Goal: Transaction & Acquisition: Purchase product/service

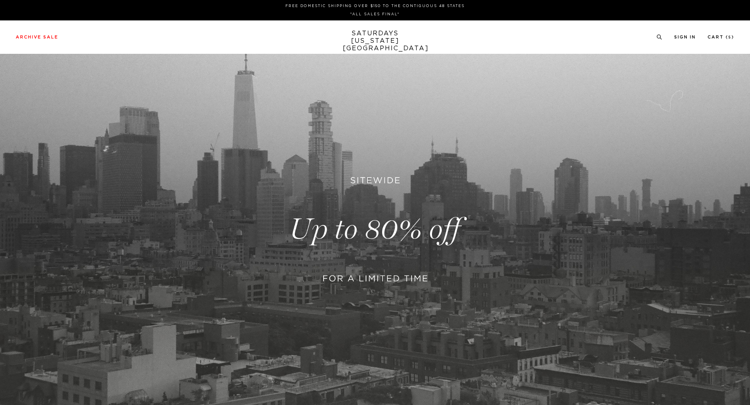
click at [391, 227] on div at bounding box center [375, 203] width 191 height 61
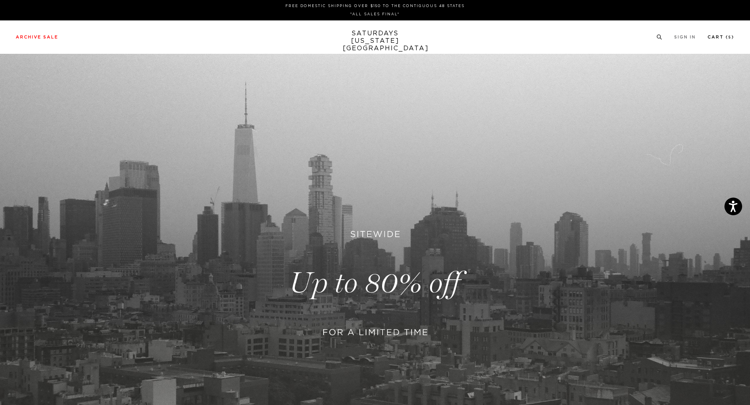
click at [726, 37] on link "Cart ( 5 )" at bounding box center [721, 37] width 27 height 4
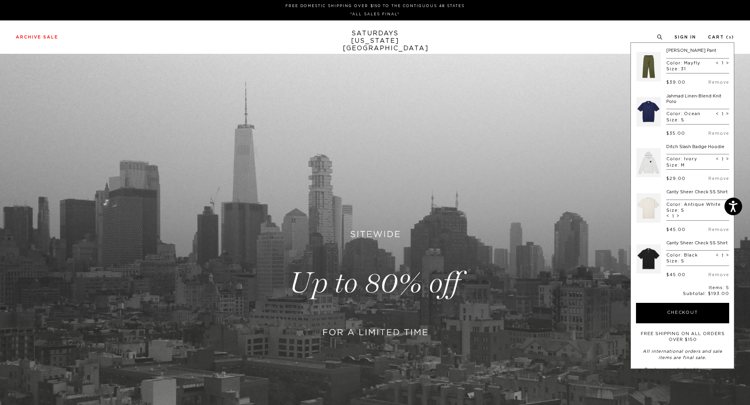
click at [343, 291] on link at bounding box center [375, 283] width 750 height 459
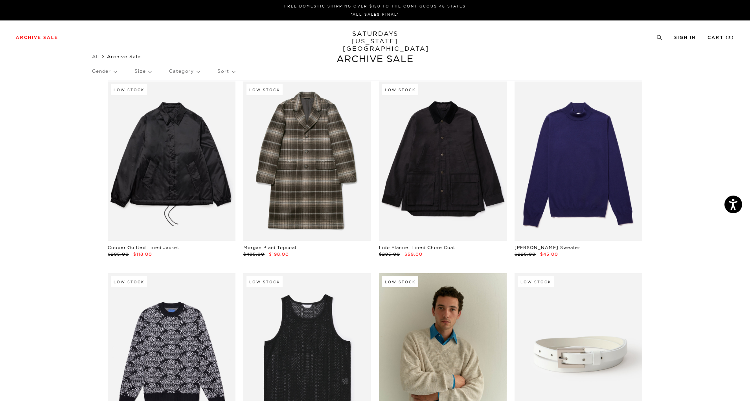
click at [235, 69] on p "Sort" at bounding box center [225, 71] width 17 height 18
click at [202, 73] on div "Gender Size Category Sort Newest Price (Highest-lowest) Price (Lowest-highest)" at bounding box center [375, 72] width 566 height 21
click at [146, 72] on p "Size" at bounding box center [142, 71] width 17 height 18
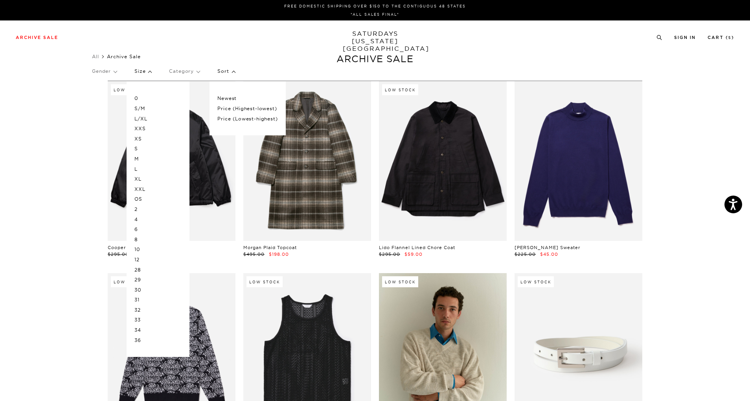
click at [138, 97] on p "0" at bounding box center [157, 98] width 47 height 10
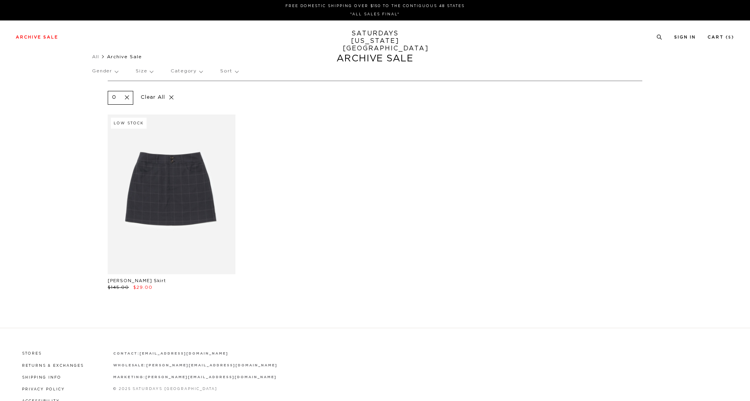
click at [153, 73] on p "Size" at bounding box center [144, 71] width 17 height 18
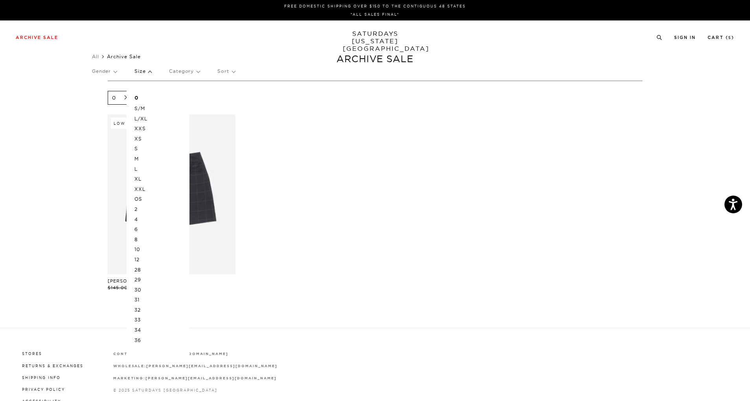
click at [144, 107] on p "S/M" at bounding box center [157, 108] width 47 height 10
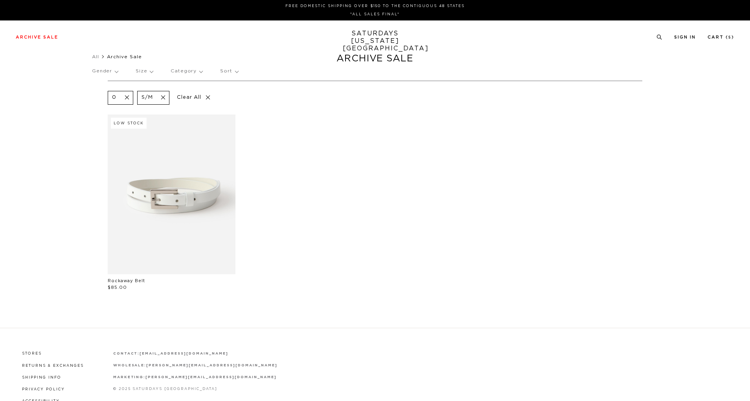
click at [152, 72] on p "Size" at bounding box center [144, 71] width 17 height 18
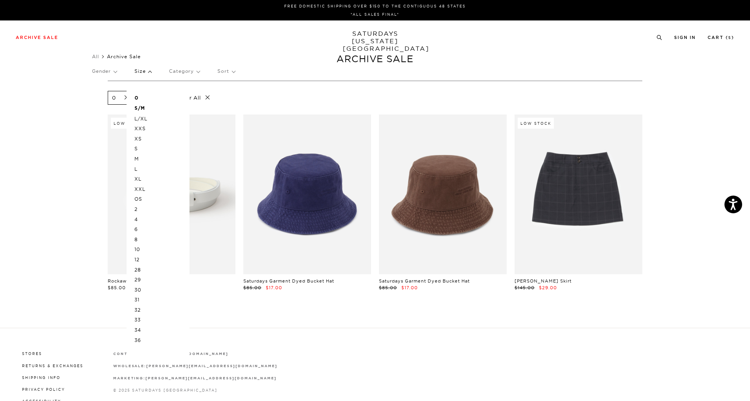
click at [139, 149] on p "S" at bounding box center [157, 148] width 47 height 10
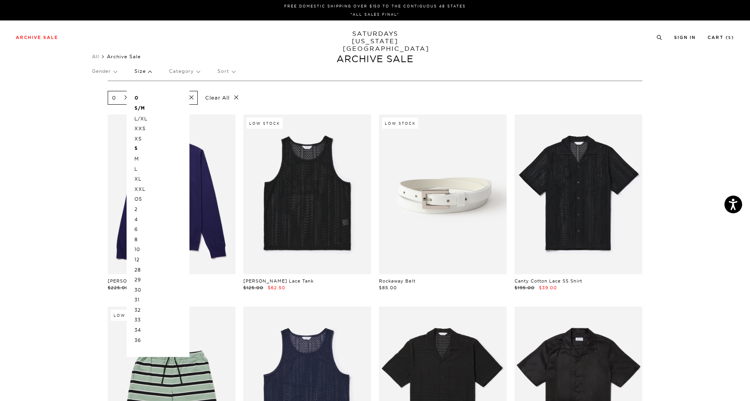
click at [140, 157] on p "M" at bounding box center [157, 159] width 47 height 10
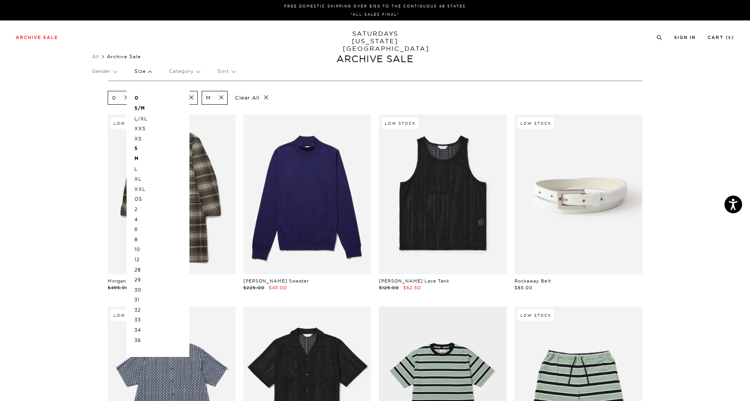
click at [140, 300] on p "31" at bounding box center [157, 299] width 47 height 10
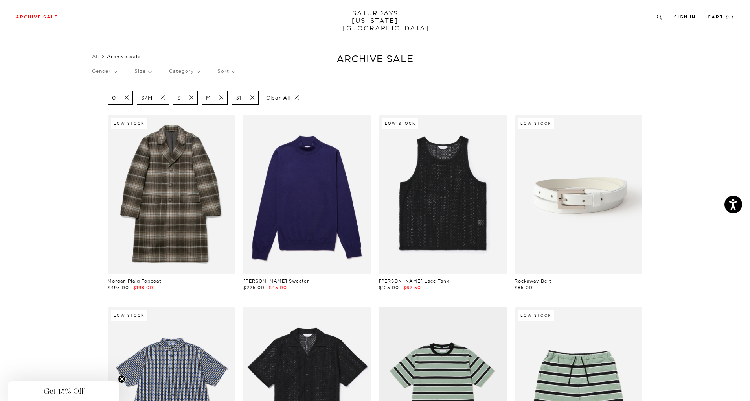
scroll to position [2, 0]
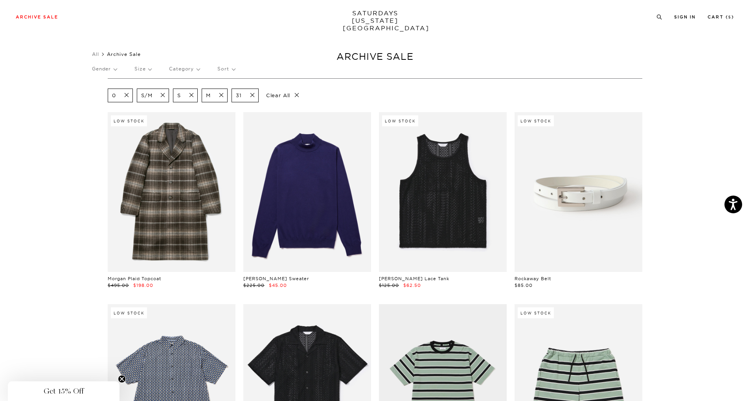
click at [232, 67] on p "Sort" at bounding box center [225, 69] width 17 height 18
click at [230, 115] on p "Price (Lowest-highest)" at bounding box center [247, 116] width 60 height 10
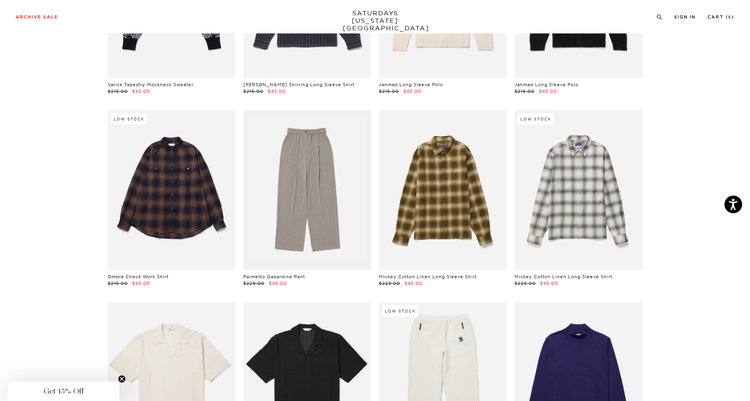
scroll to position [3074, 0]
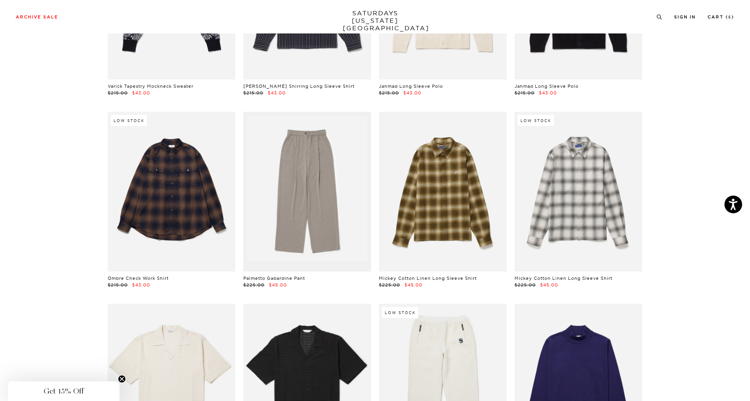
drag, startPoint x: 298, startPoint y: 182, endPoint x: 722, endPoint y: 126, distance: 427.9
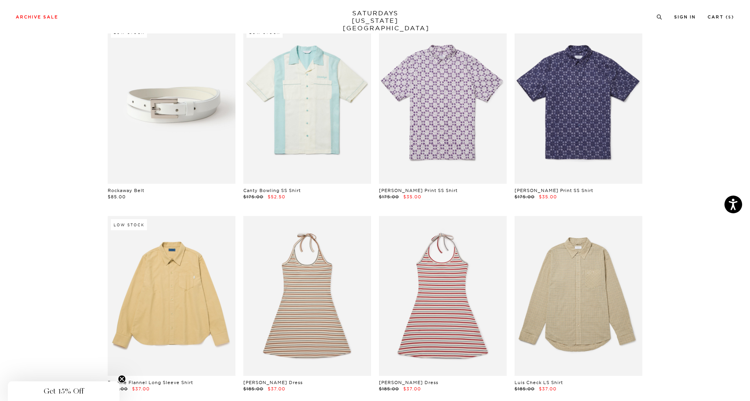
scroll to position [1819, 0]
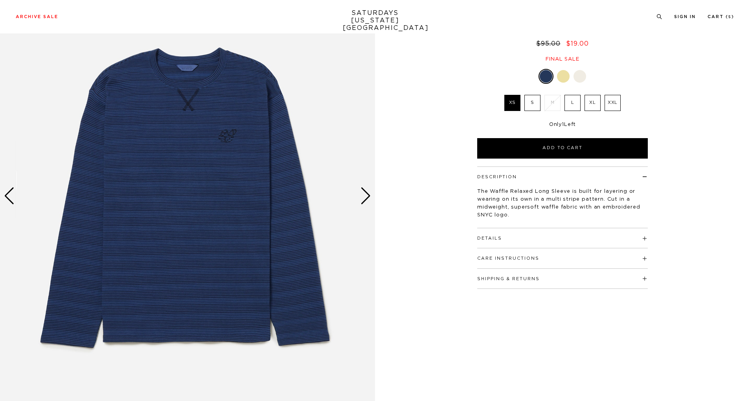
scroll to position [90, 0]
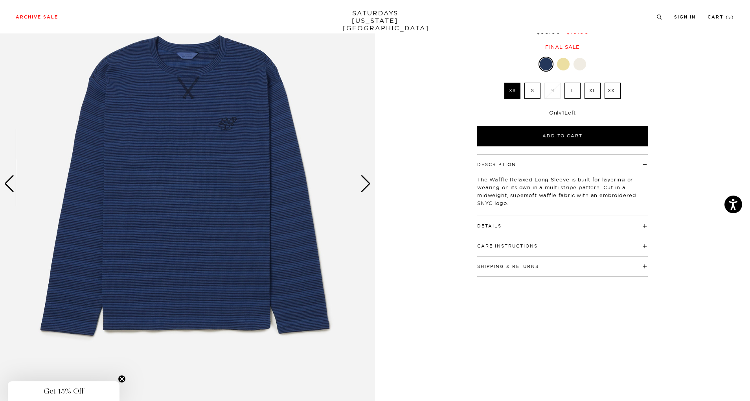
click at [368, 187] on div "Next slide" at bounding box center [366, 183] width 11 height 17
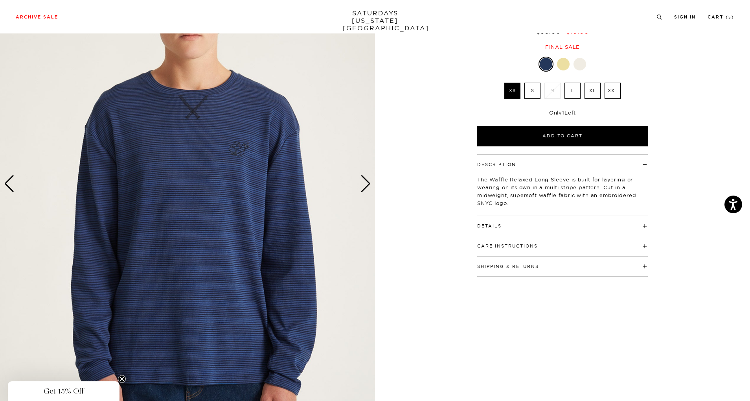
click at [368, 187] on div "Next slide" at bounding box center [366, 183] width 11 height 17
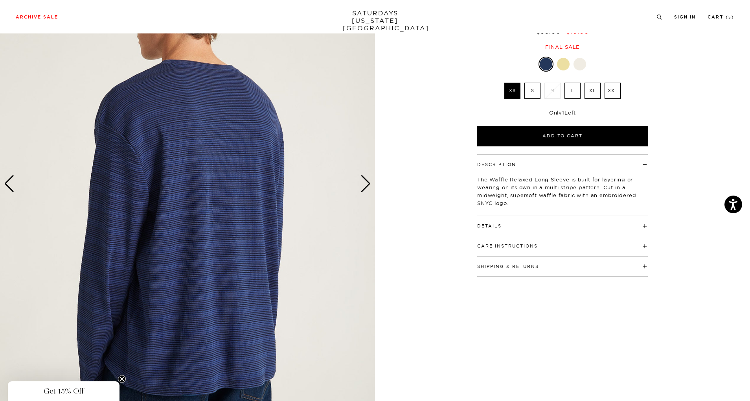
click at [368, 187] on div "Next slide" at bounding box center [366, 183] width 11 height 17
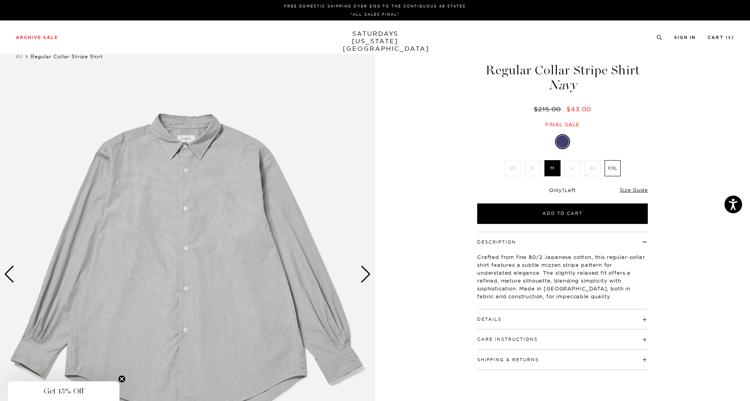
click at [368, 274] on div "Next slide" at bounding box center [366, 273] width 11 height 17
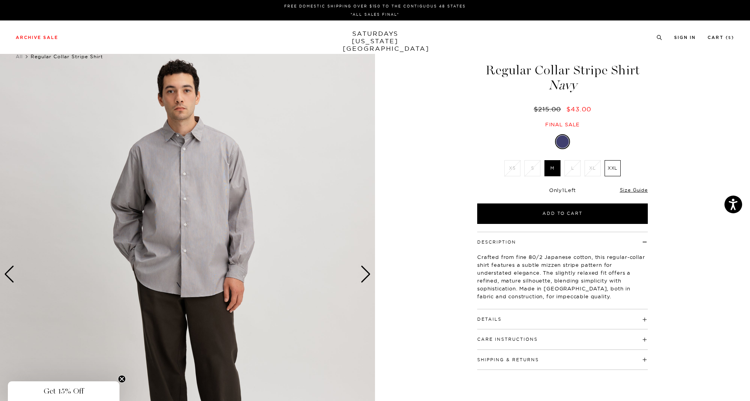
click at [368, 274] on div "Next slide" at bounding box center [366, 273] width 11 height 17
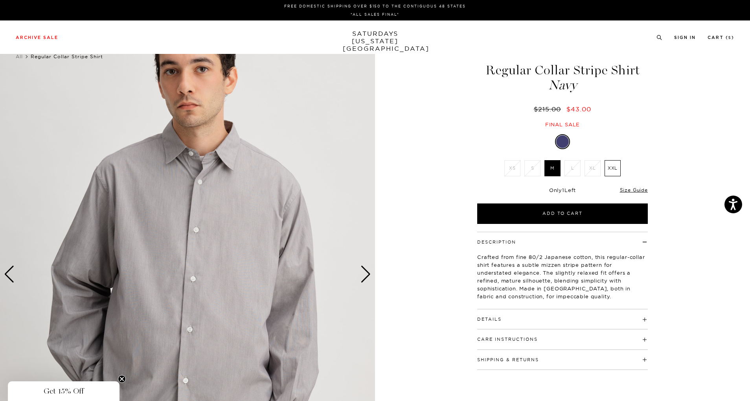
click at [368, 274] on div "Next slide" at bounding box center [366, 273] width 11 height 17
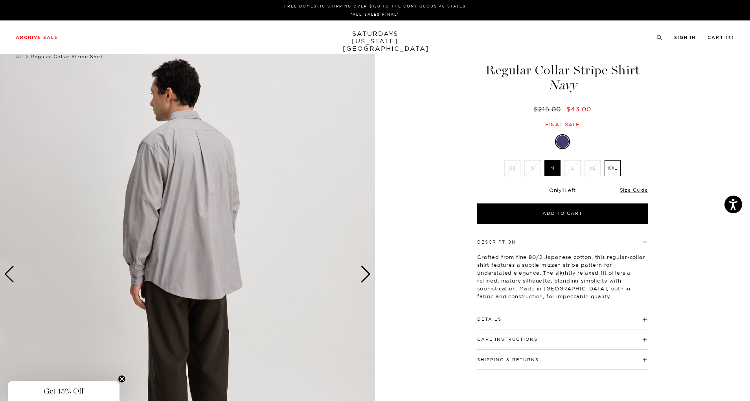
click at [368, 274] on div "Next slide" at bounding box center [366, 273] width 11 height 17
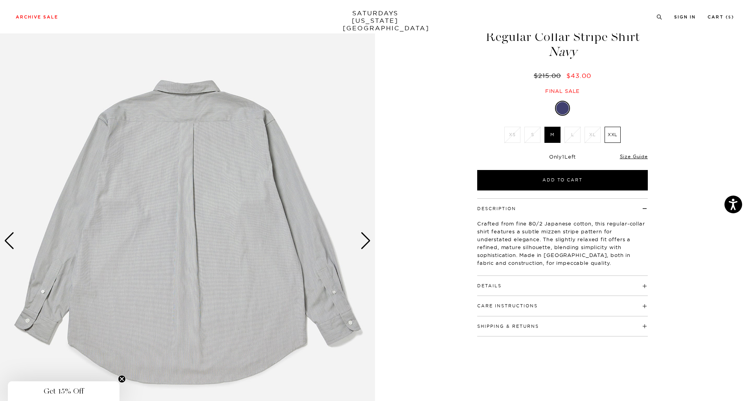
scroll to position [39, 0]
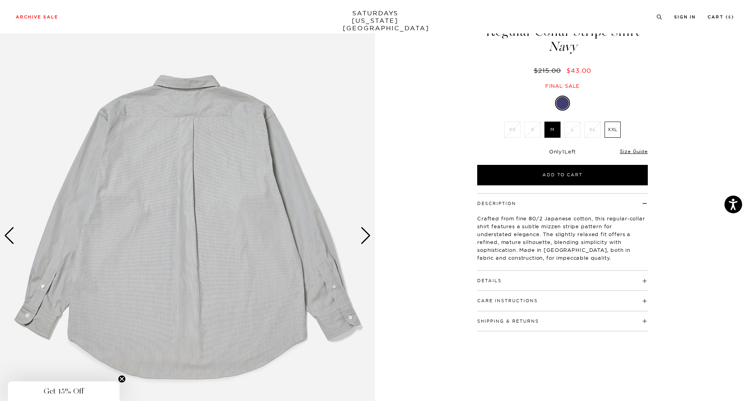
click at [366, 234] on div "Next slide" at bounding box center [366, 235] width 11 height 17
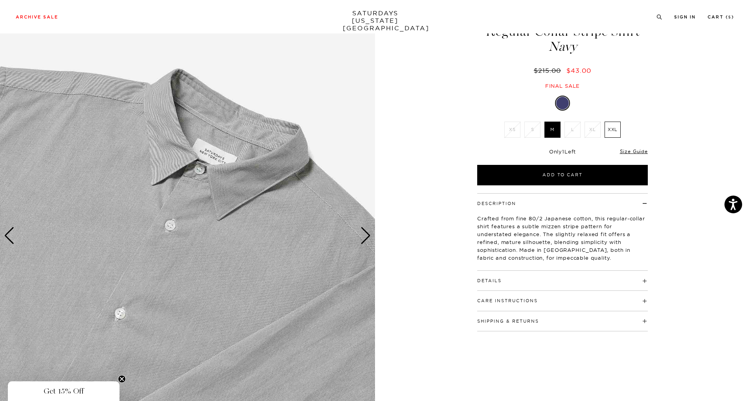
click at [366, 234] on div "Next slide" at bounding box center [366, 235] width 11 height 17
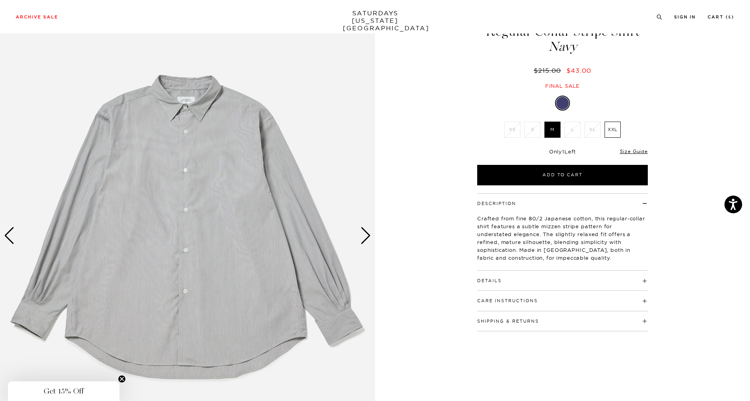
click at [486, 280] on button "Details" at bounding box center [489, 280] width 24 height 4
click at [365, 237] on div "Next slide" at bounding box center [366, 235] width 11 height 17
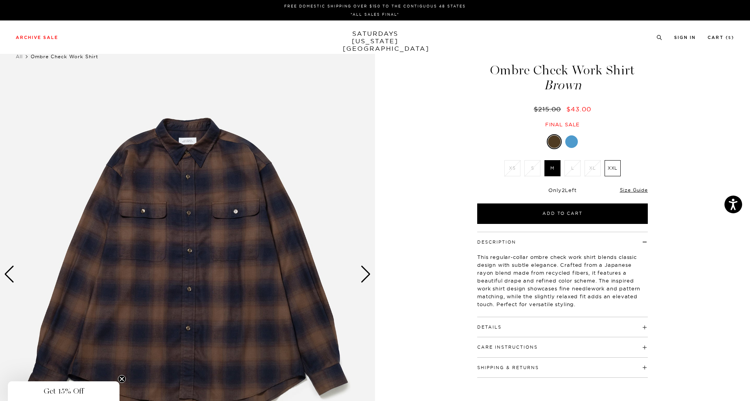
click at [570, 147] on div at bounding box center [571, 141] width 13 height 13
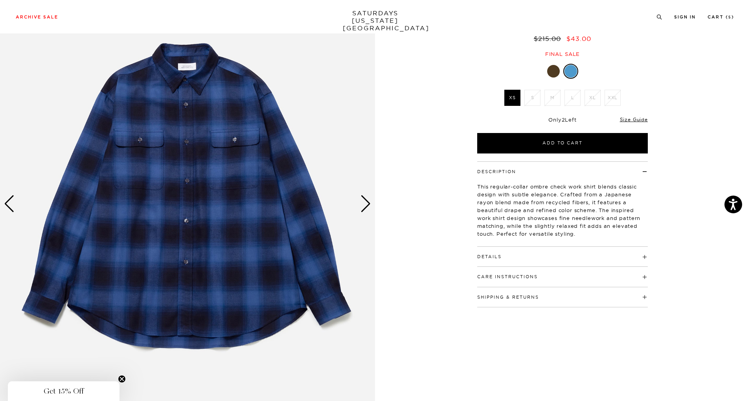
scroll to position [74, 0]
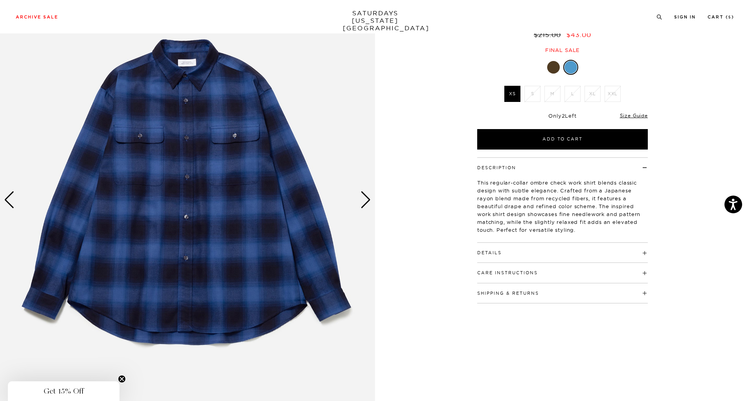
click at [367, 199] on div "Next slide" at bounding box center [366, 199] width 11 height 17
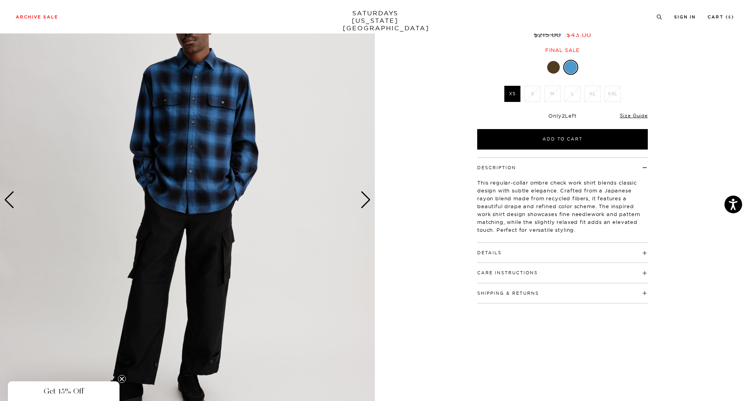
click at [367, 199] on div "Next slide" at bounding box center [366, 199] width 11 height 17
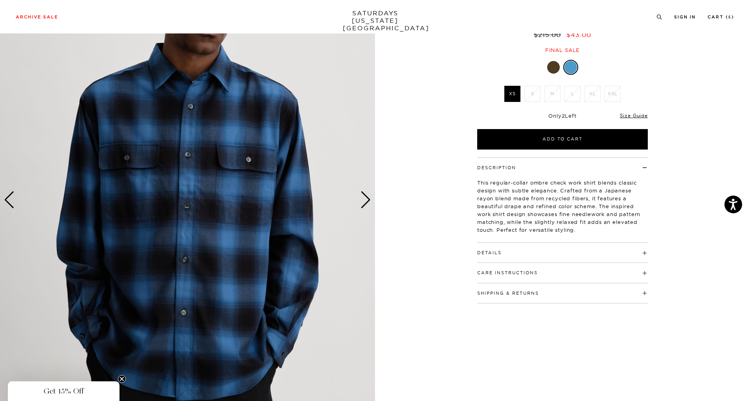
click at [367, 199] on div "Next slide" at bounding box center [366, 199] width 11 height 17
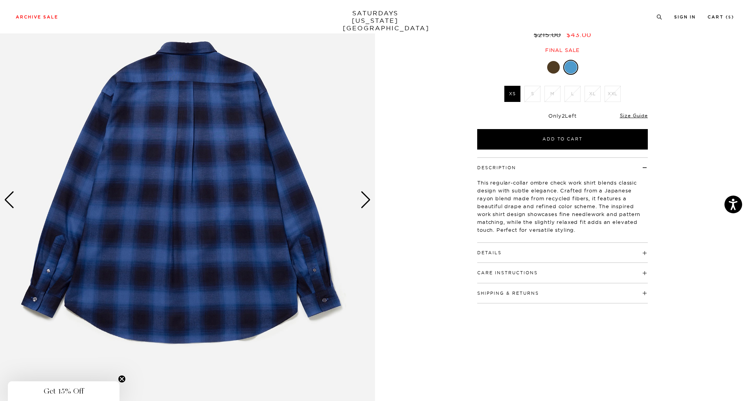
click at [367, 199] on div "Next slide" at bounding box center [366, 199] width 11 height 17
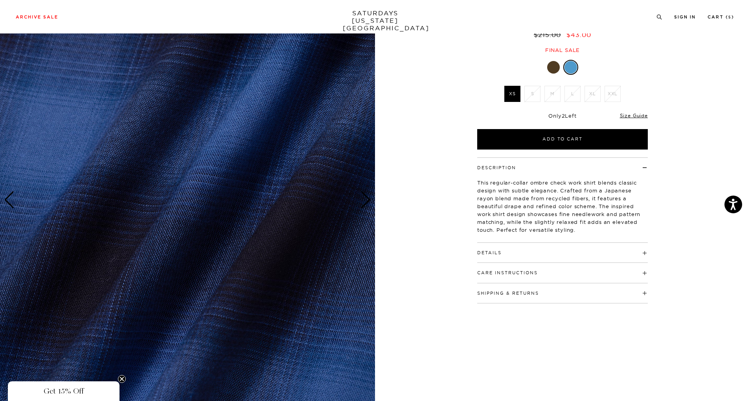
click at [367, 199] on div "Next slide" at bounding box center [366, 199] width 11 height 17
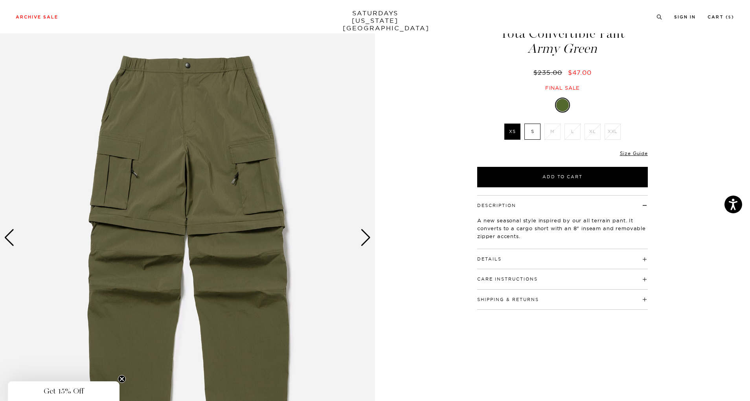
scroll to position [35, 0]
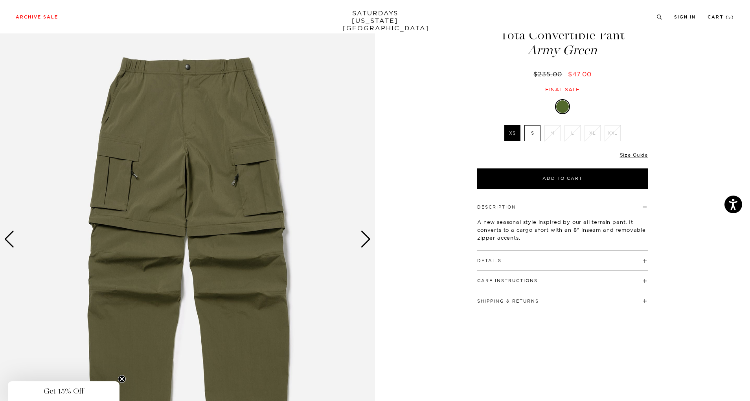
click at [365, 237] on div "Next slide" at bounding box center [366, 238] width 11 height 17
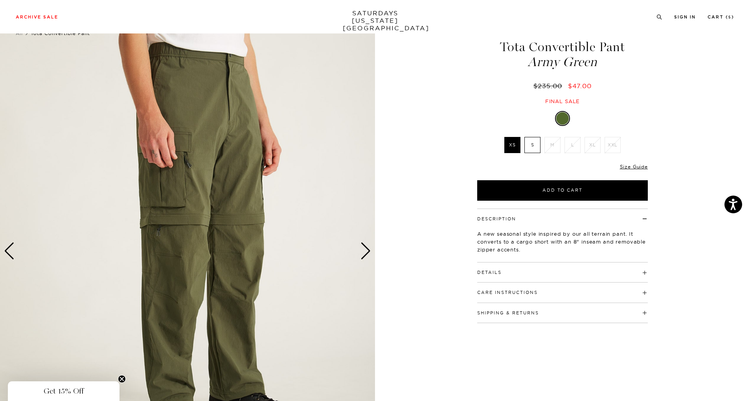
scroll to position [22, 0]
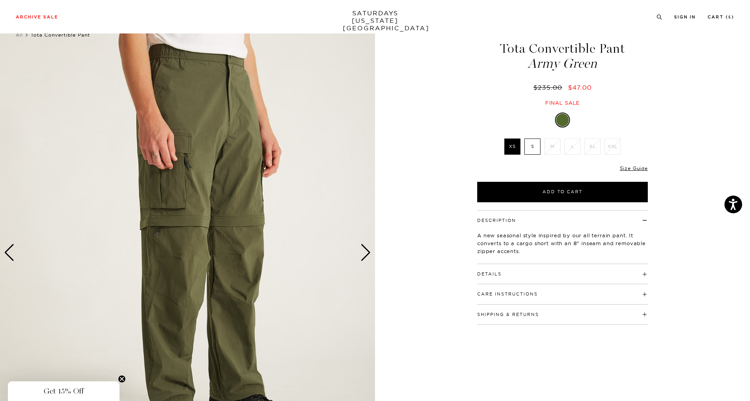
click at [365, 251] on div "Next slide" at bounding box center [366, 252] width 11 height 17
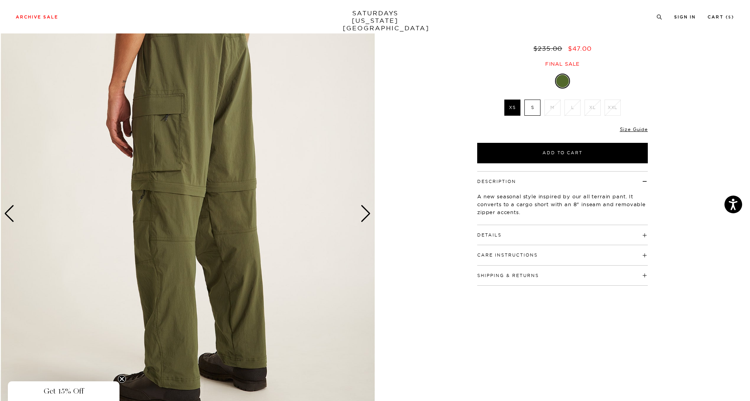
scroll to position [42, 0]
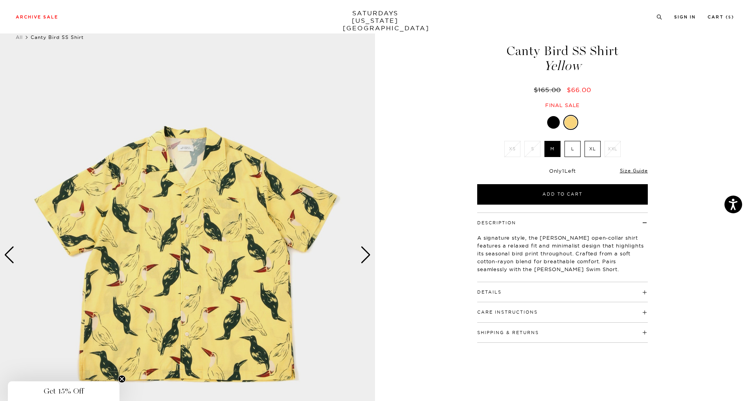
scroll to position [65, 0]
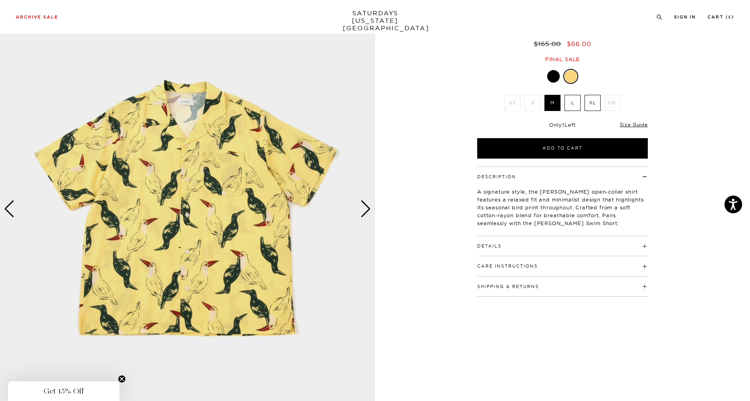
click at [366, 205] on div "Next slide" at bounding box center [366, 208] width 11 height 17
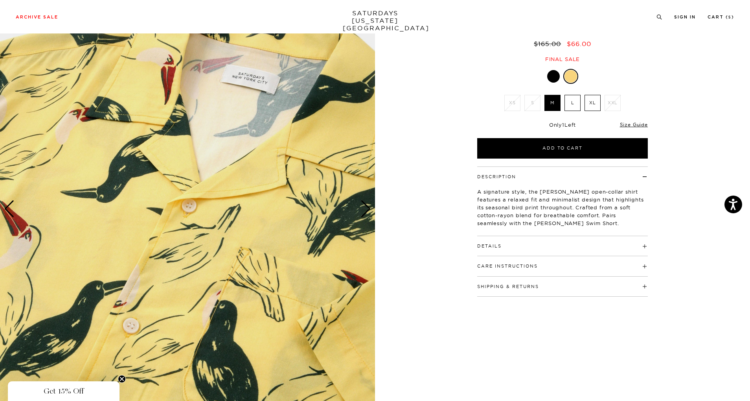
click at [366, 205] on div "Next slide" at bounding box center [366, 208] width 11 height 17
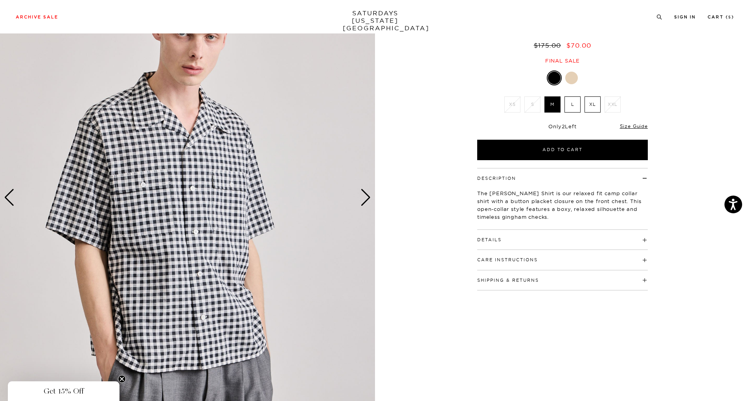
scroll to position [97, 0]
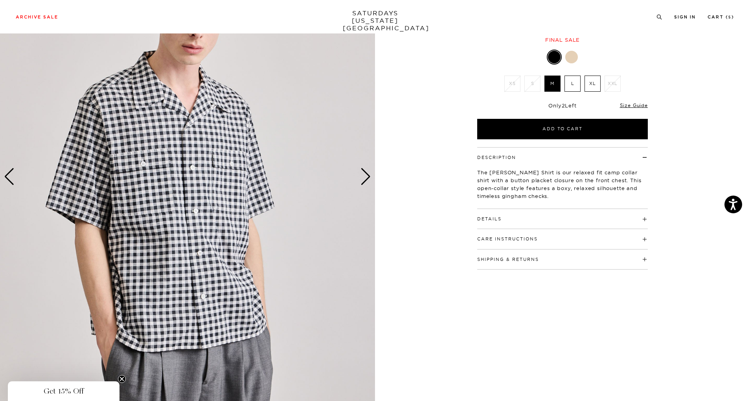
click at [511, 217] on h4 "Details" at bounding box center [562, 215] width 171 height 13
click at [366, 176] on div "Next slide" at bounding box center [366, 176] width 11 height 17
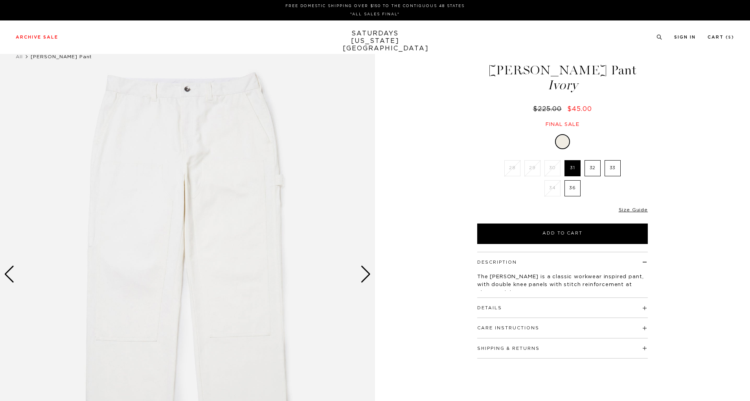
click at [365, 274] on div "Next slide" at bounding box center [366, 273] width 11 height 17
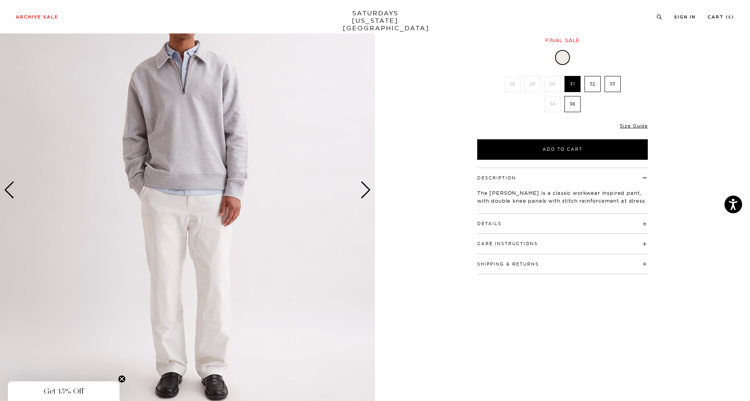
scroll to position [87, 0]
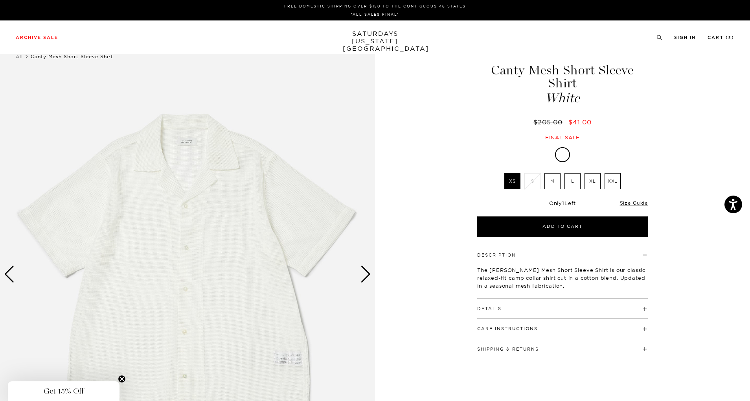
click at [364, 274] on div "Next slide" at bounding box center [366, 273] width 11 height 17
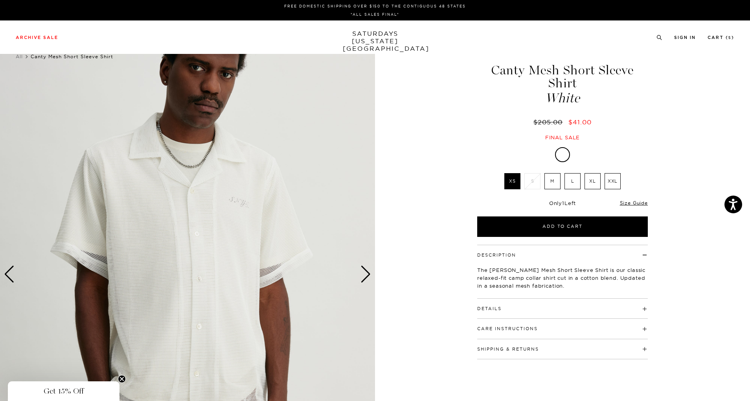
click at [364, 274] on div "Next slide" at bounding box center [366, 273] width 11 height 17
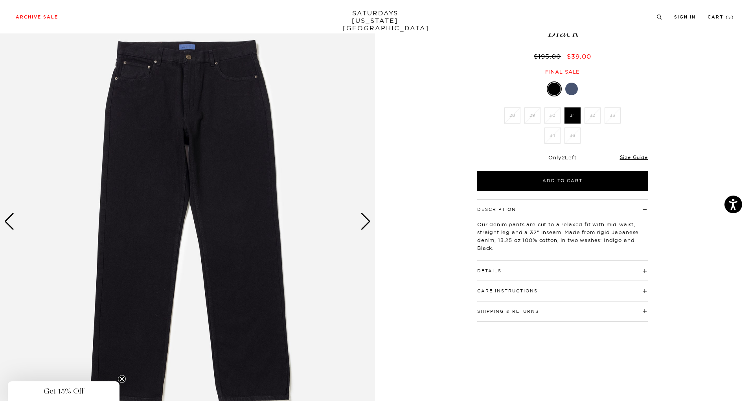
scroll to position [61, 0]
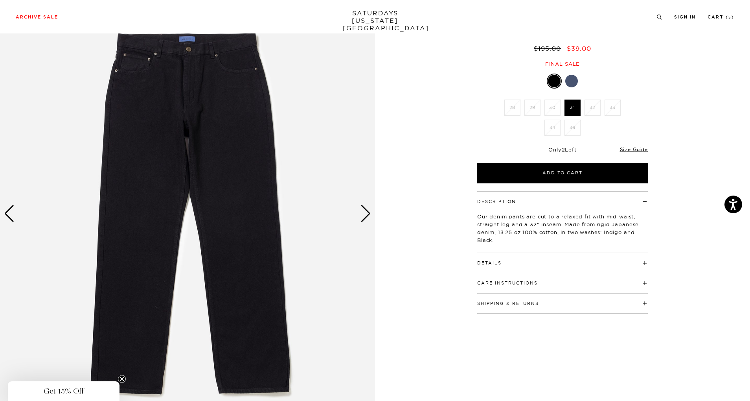
click at [481, 267] on div "Details 100% Cotton - 13.25 oz Mid rise Straight leg 5-pocket construction Mode…" at bounding box center [562, 263] width 171 height 20
click at [502, 261] on h4 "Details" at bounding box center [562, 259] width 171 height 13
click at [368, 215] on div "Next slide" at bounding box center [366, 213] width 11 height 17
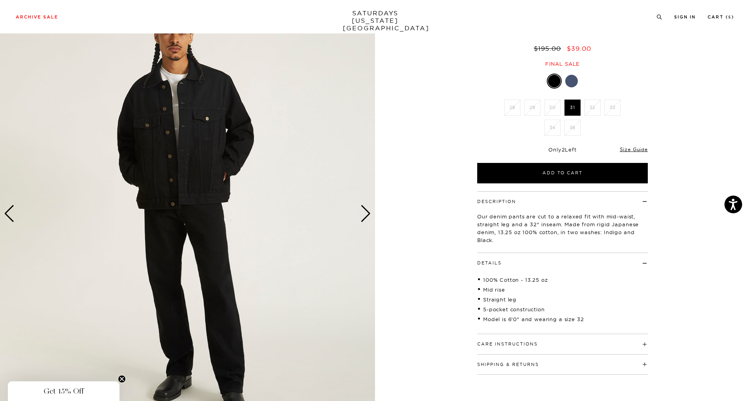
click at [368, 215] on div "Next slide" at bounding box center [366, 213] width 11 height 17
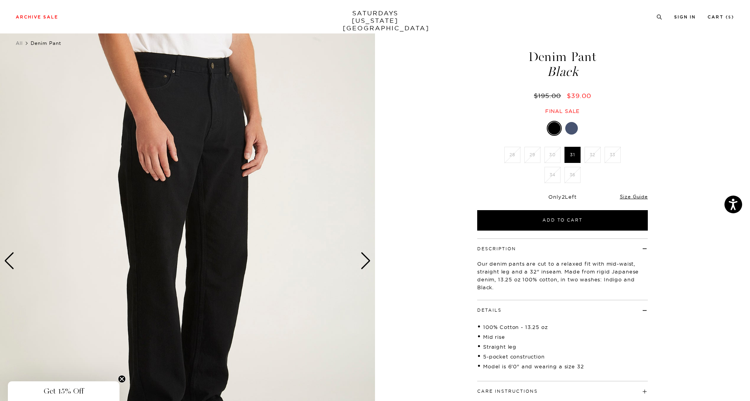
scroll to position [31, 0]
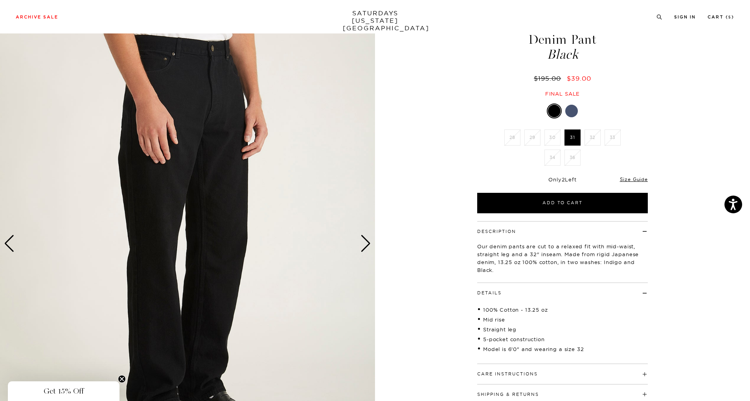
click at [364, 243] on div "Next slide" at bounding box center [366, 243] width 11 height 17
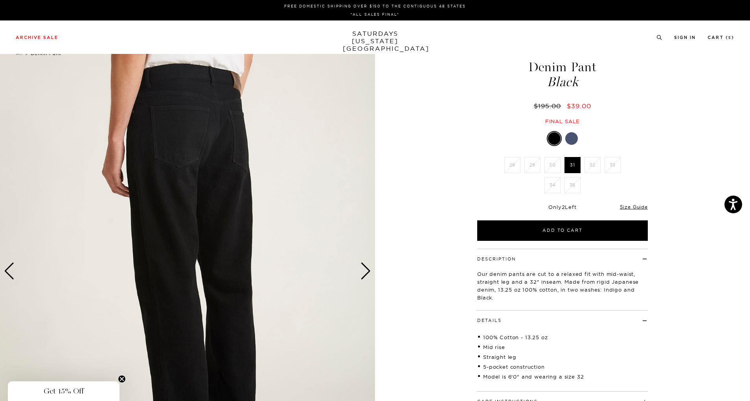
scroll to position [0, 0]
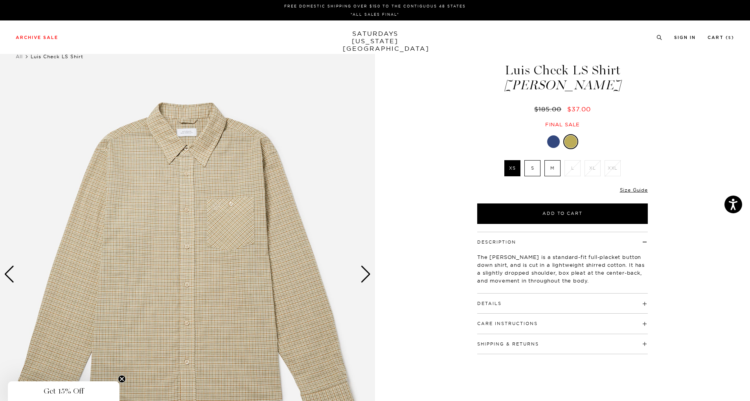
click at [547, 140] on div at bounding box center [553, 141] width 13 height 13
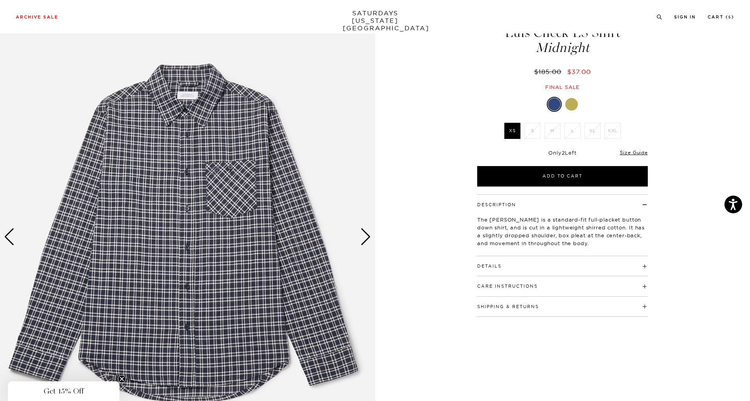
scroll to position [38, 0]
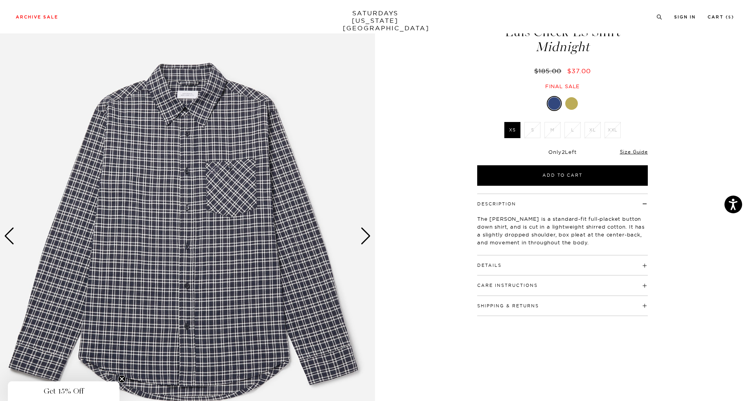
click at [366, 237] on div "Next slide" at bounding box center [366, 235] width 11 height 17
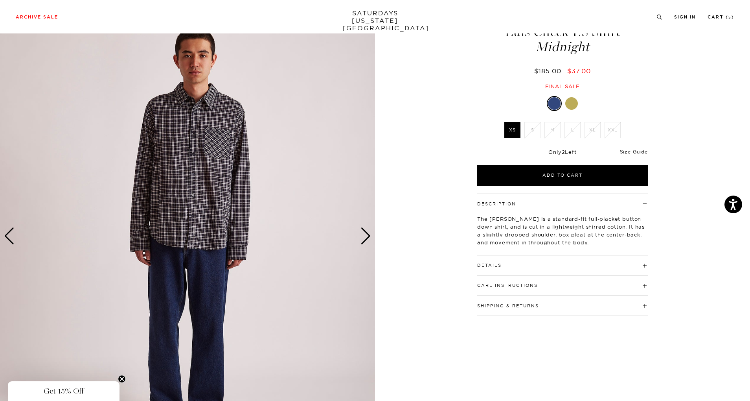
click at [366, 237] on div "Next slide" at bounding box center [366, 235] width 11 height 17
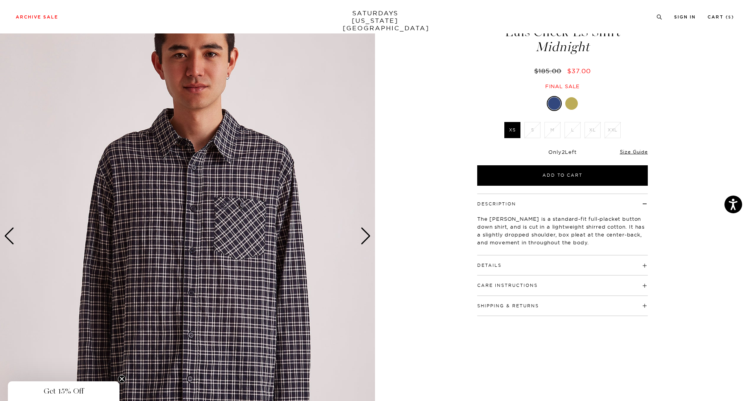
click at [366, 237] on div "Next slide" at bounding box center [366, 235] width 11 height 17
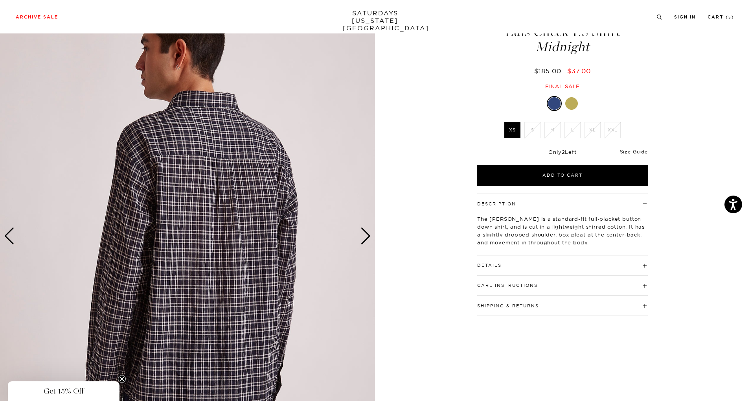
click at [366, 237] on div "Next slide" at bounding box center [366, 235] width 11 height 17
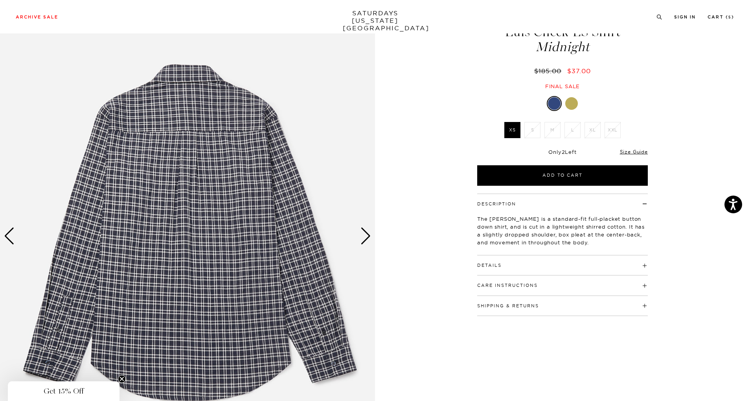
click at [366, 237] on div "Next slide" at bounding box center [366, 235] width 11 height 17
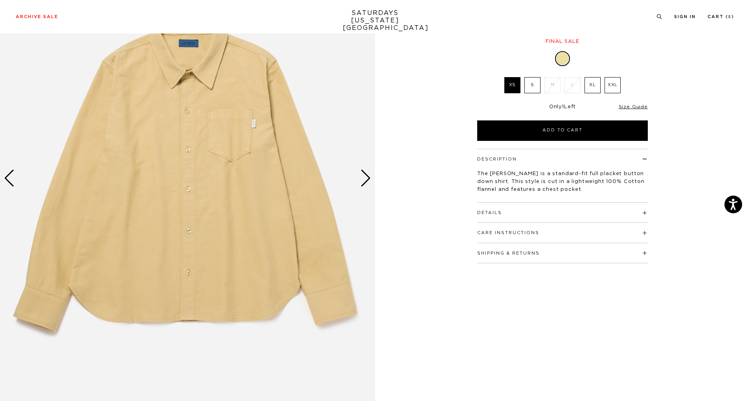
scroll to position [100, 0]
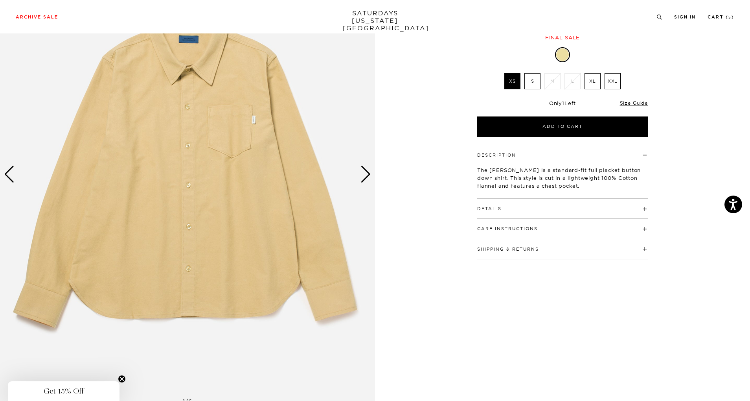
click at [364, 173] on div "Next slide" at bounding box center [366, 174] width 11 height 17
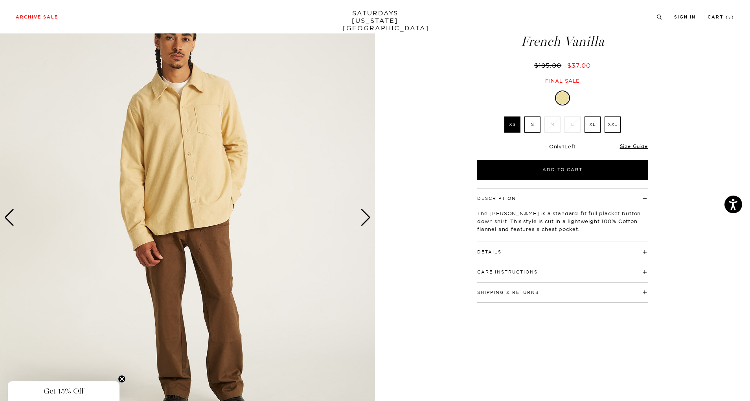
scroll to position [56, 0]
click at [363, 216] on div "Next slide" at bounding box center [366, 217] width 11 height 17
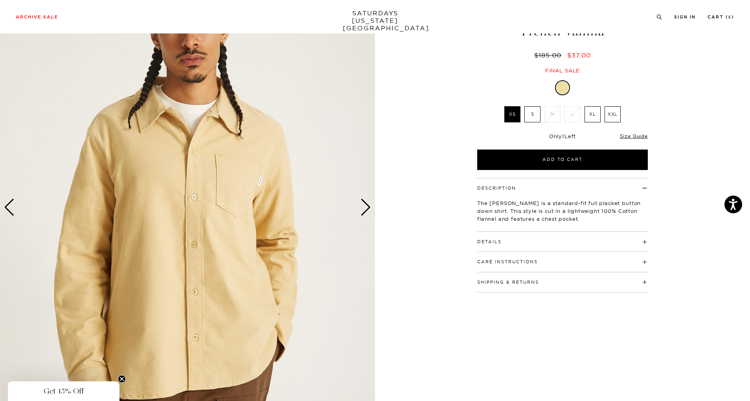
scroll to position [64, 0]
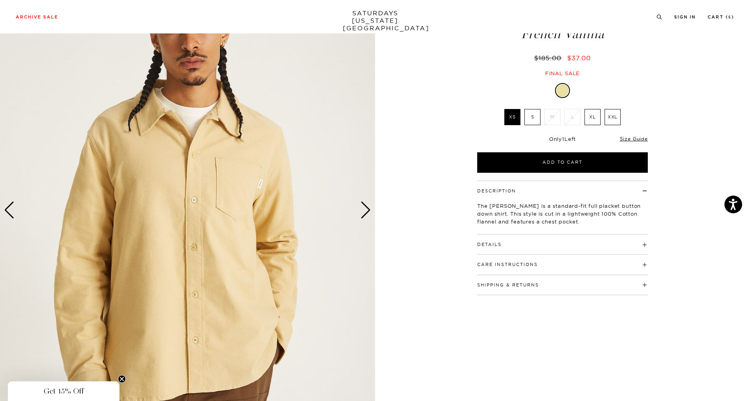
click at [367, 211] on div "Next slide" at bounding box center [366, 209] width 11 height 17
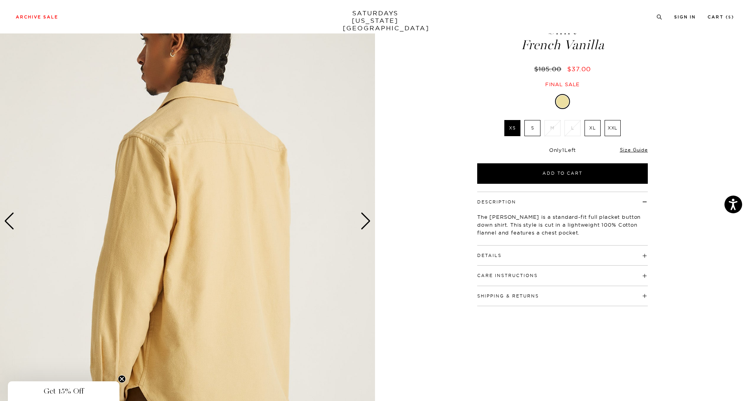
scroll to position [18, 0]
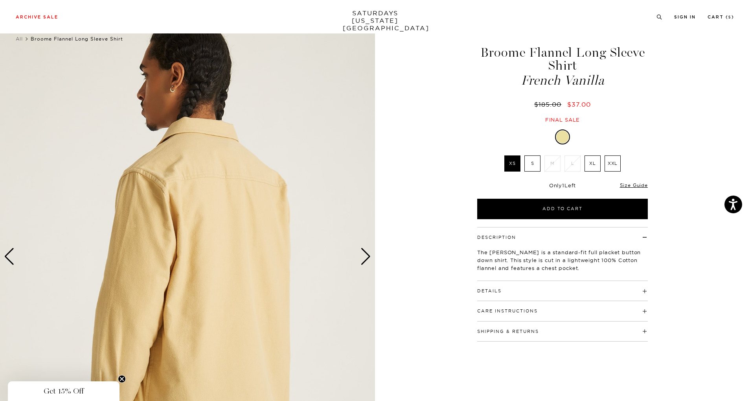
click at [366, 250] on div "Next slide" at bounding box center [366, 256] width 11 height 17
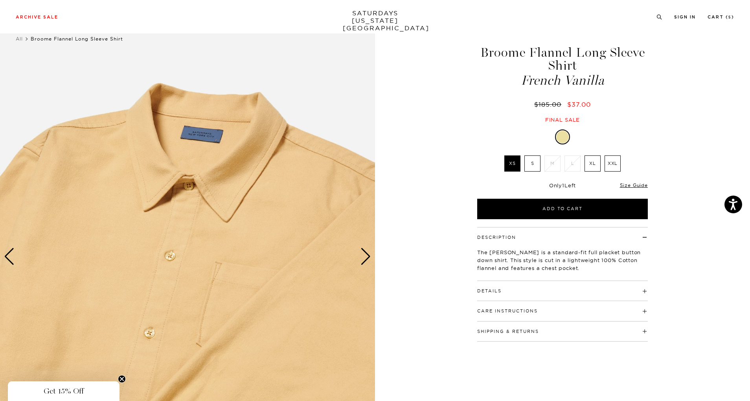
click at [530, 162] on label "S" at bounding box center [532, 163] width 16 height 16
click at [0, 0] on input "S" at bounding box center [0, 0] width 0 height 0
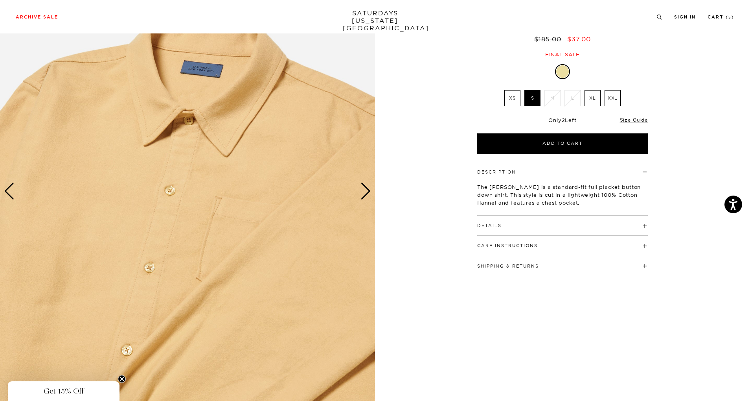
scroll to position [92, 0]
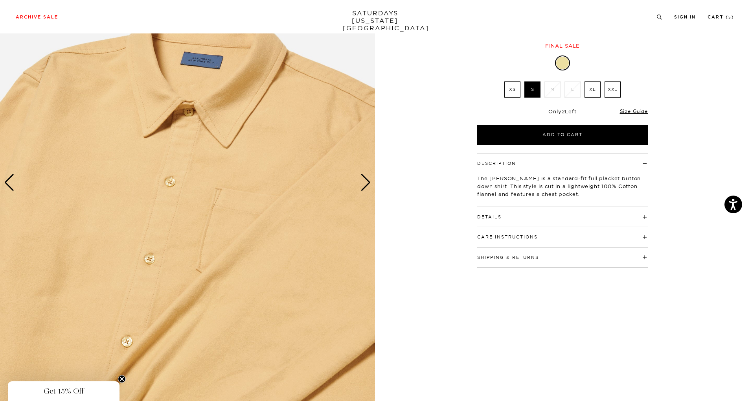
click at [363, 181] on div "Next slide" at bounding box center [366, 182] width 11 height 17
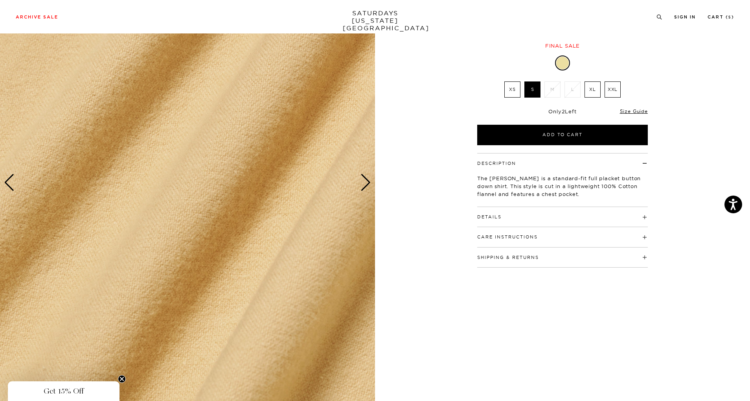
click at [367, 182] on div "Next slide" at bounding box center [366, 182] width 11 height 17
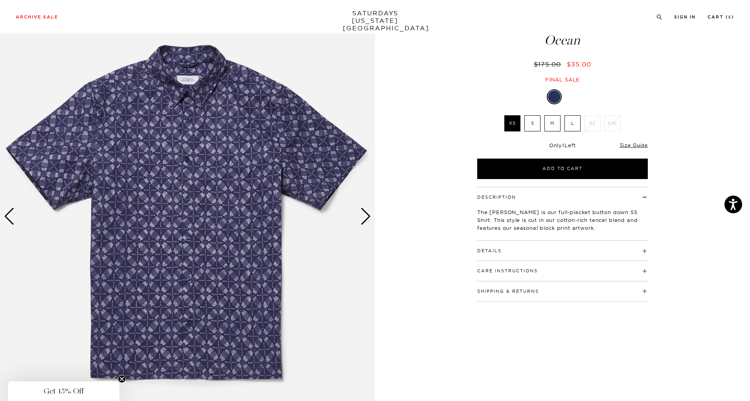
scroll to position [61, 0]
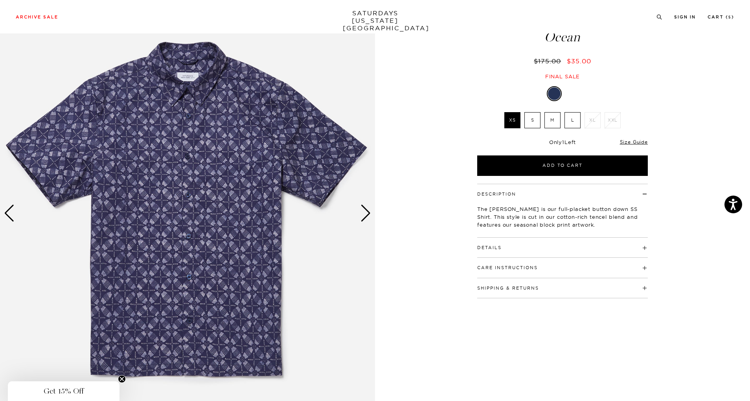
click at [525, 112] on label "S" at bounding box center [532, 120] width 16 height 16
click at [0, 0] on input "S" at bounding box center [0, 0] width 0 height 0
click at [363, 214] on div "Next slide" at bounding box center [366, 212] width 11 height 17
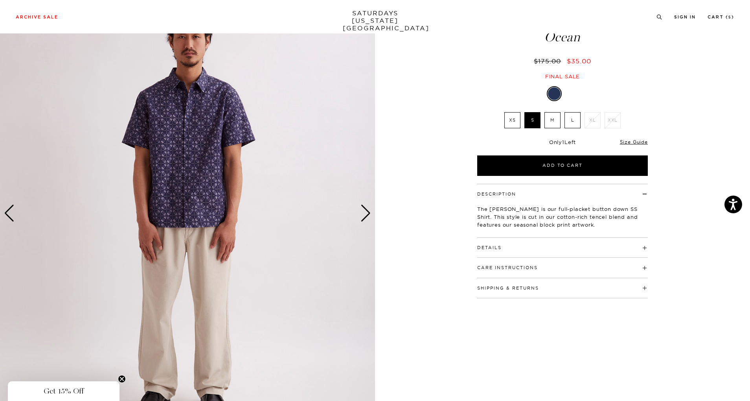
click at [363, 214] on div "Next slide" at bounding box center [366, 212] width 11 height 17
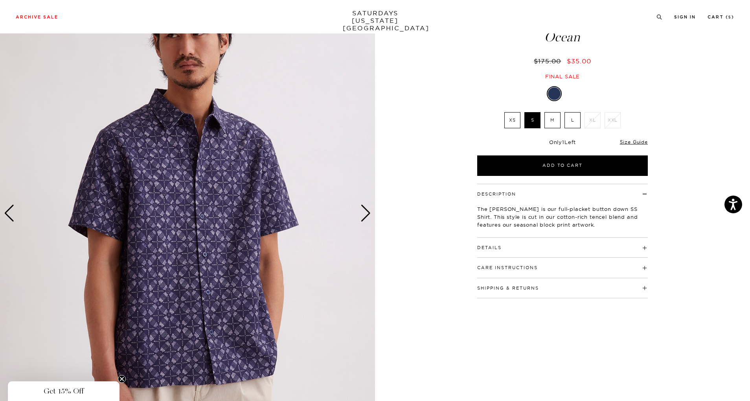
click at [363, 214] on div "Next slide" at bounding box center [366, 212] width 11 height 17
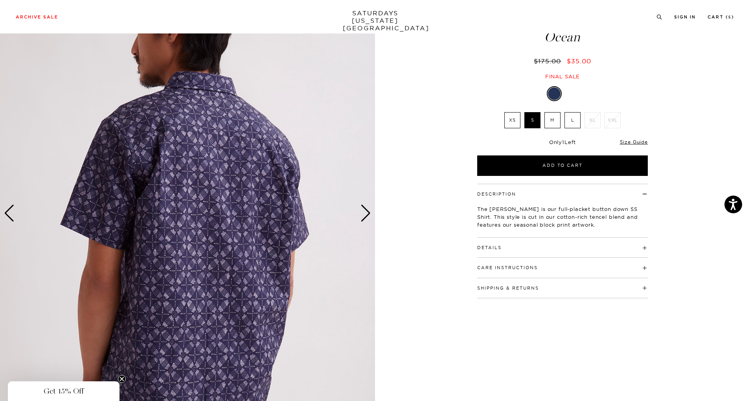
click at [12, 212] on div "Previous slide" at bounding box center [9, 212] width 11 height 17
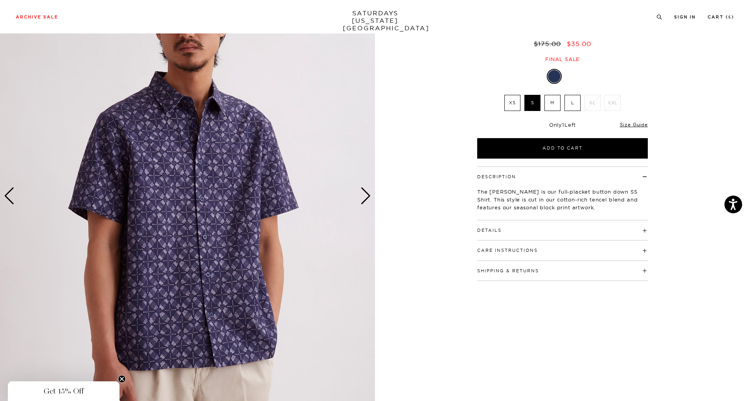
scroll to position [79, 0]
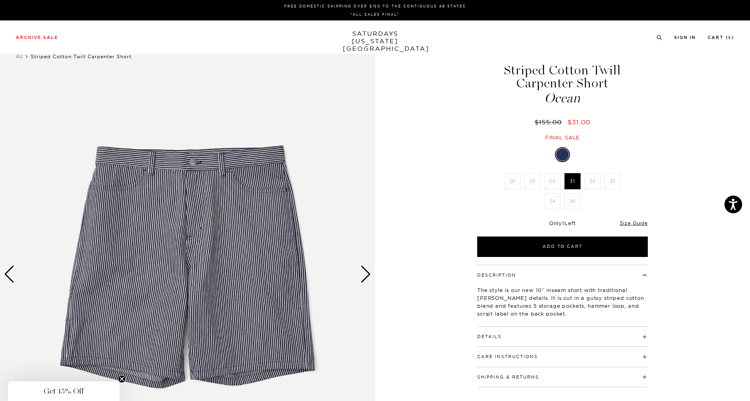
click at [365, 271] on div "Next slide" at bounding box center [366, 273] width 11 height 17
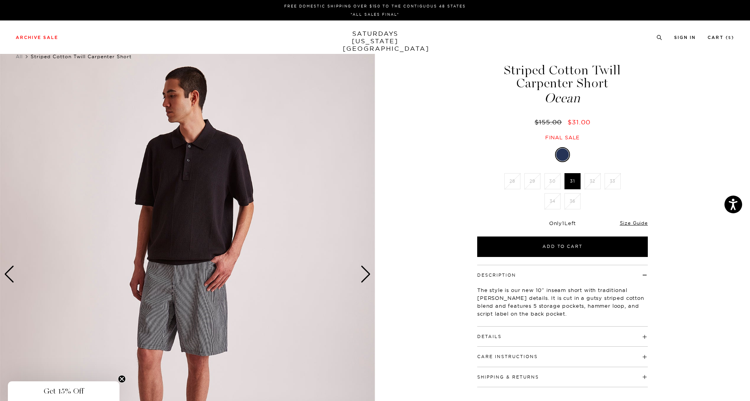
click at [365, 271] on div "Next slide" at bounding box center [366, 273] width 11 height 17
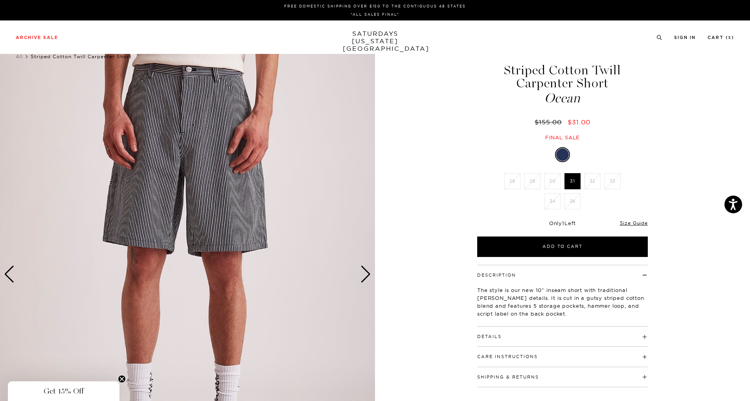
click at [365, 271] on div "Next slide" at bounding box center [366, 273] width 11 height 17
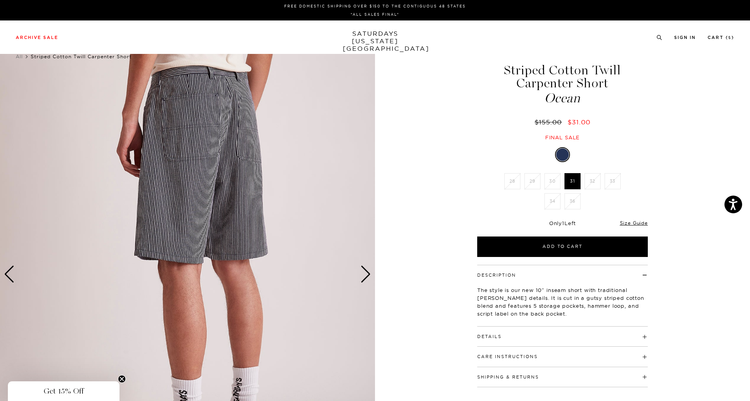
click at [365, 271] on div "Next slide" at bounding box center [366, 273] width 11 height 17
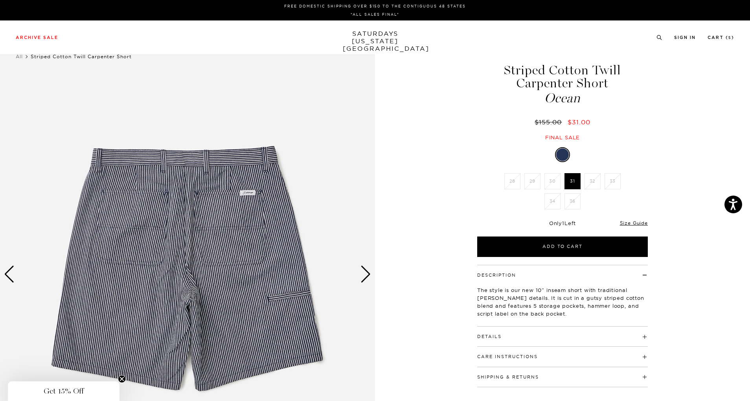
click at [365, 271] on div "Next slide" at bounding box center [366, 273] width 11 height 17
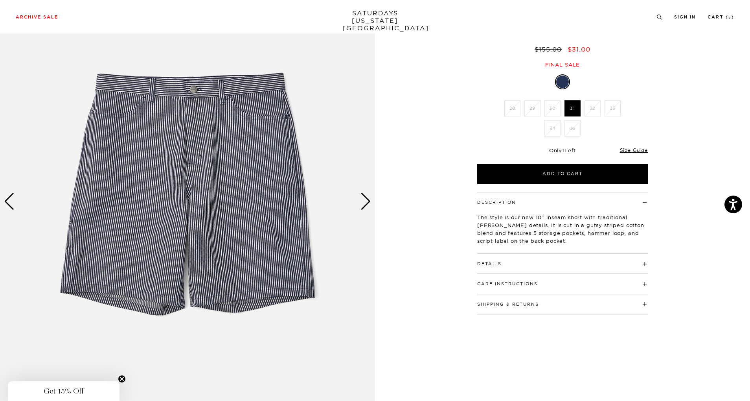
scroll to position [74, 0]
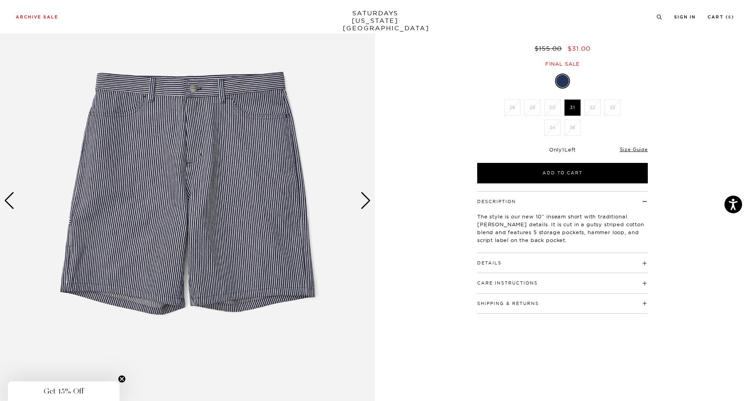
click at [486, 265] on button "Details" at bounding box center [489, 263] width 24 height 4
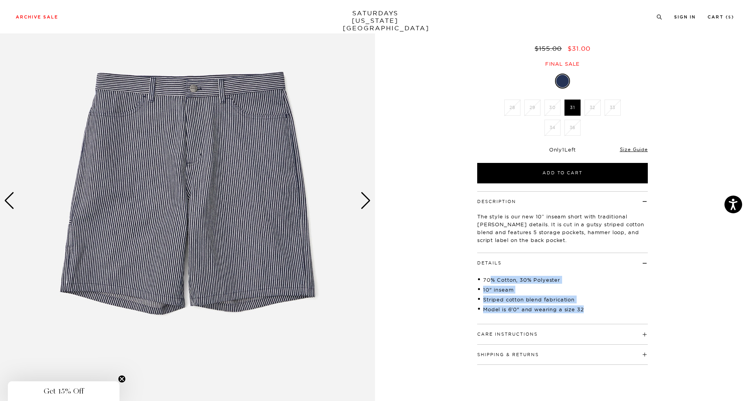
drag, startPoint x: 490, startPoint y: 276, endPoint x: 601, endPoint y: 315, distance: 117.6
click at [601, 315] on ul "70% Cotton, 30% Polyester 10" inseam Striped cotton blend fabrication Model is …" at bounding box center [562, 294] width 171 height 41
click at [364, 199] on div "Next slide" at bounding box center [366, 200] width 11 height 17
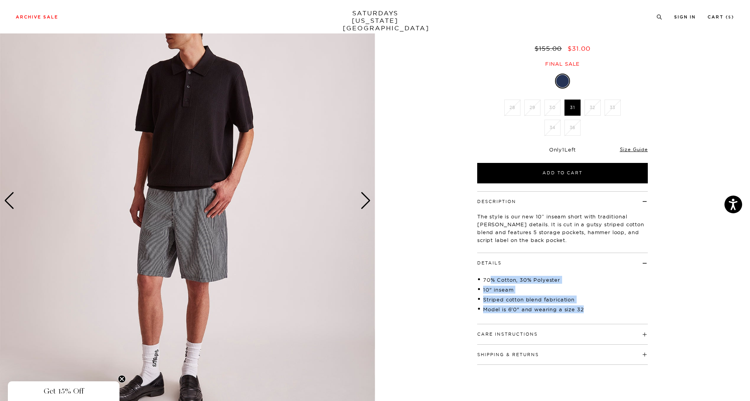
click at [364, 199] on div "Next slide" at bounding box center [366, 200] width 11 height 17
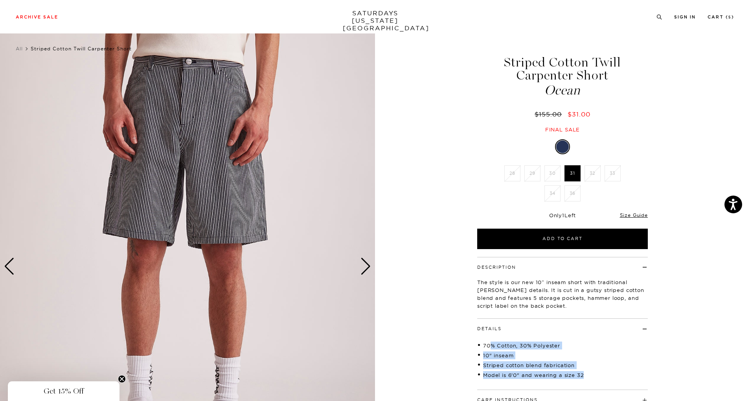
scroll to position [0, 0]
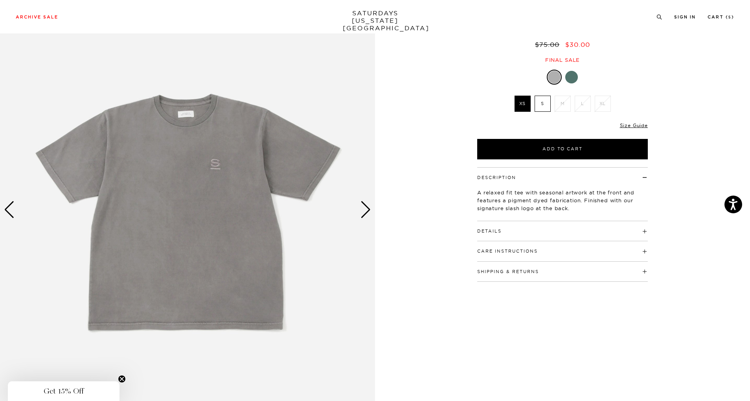
scroll to position [71, 0]
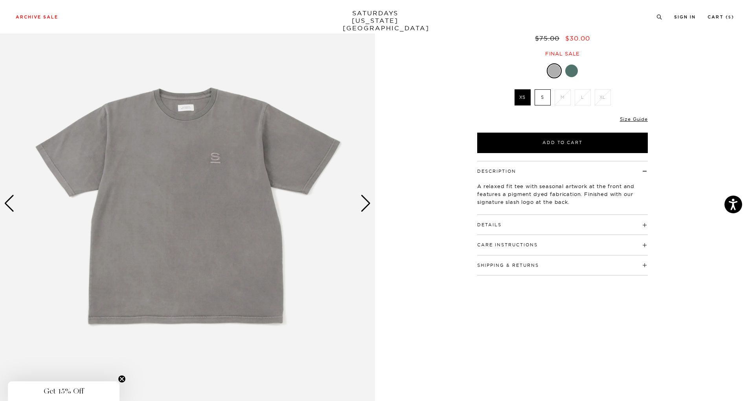
click at [545, 97] on label "S" at bounding box center [543, 97] width 16 height 16
click at [0, 0] on input "S" at bounding box center [0, 0] width 0 height 0
click at [369, 204] on div "Next slide" at bounding box center [366, 203] width 11 height 17
click at [487, 226] on button "Details" at bounding box center [489, 225] width 24 height 4
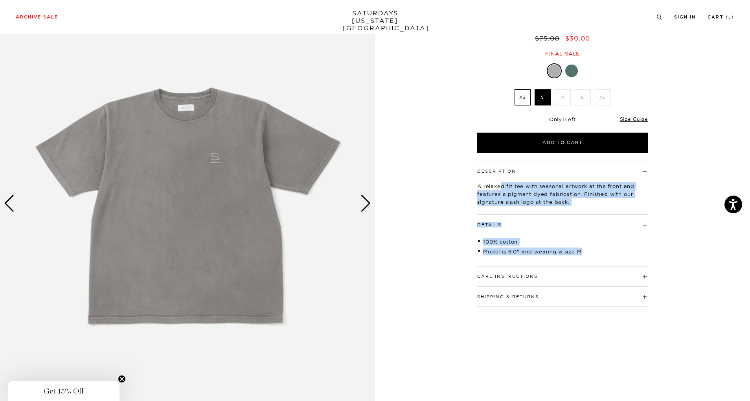
drag, startPoint x: 502, startPoint y: 184, endPoint x: 601, endPoint y: 253, distance: 120.9
click at [601, 253] on div "Description A relaxed fit tee with seasonal artwork at the front and features a…" at bounding box center [562, 234] width 197 height 146
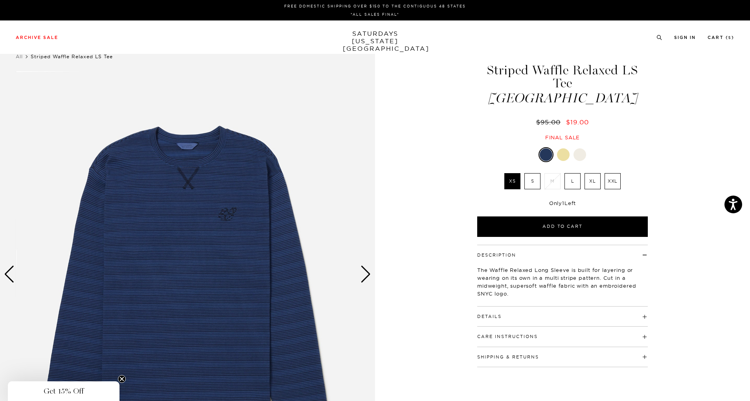
click at [531, 173] on label "S" at bounding box center [532, 181] width 16 height 16
click at [0, 0] on input "S" at bounding box center [0, 0] width 0 height 0
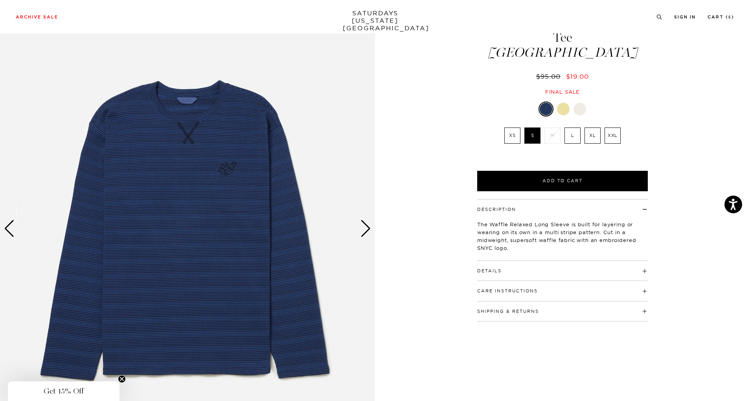
scroll to position [53, 0]
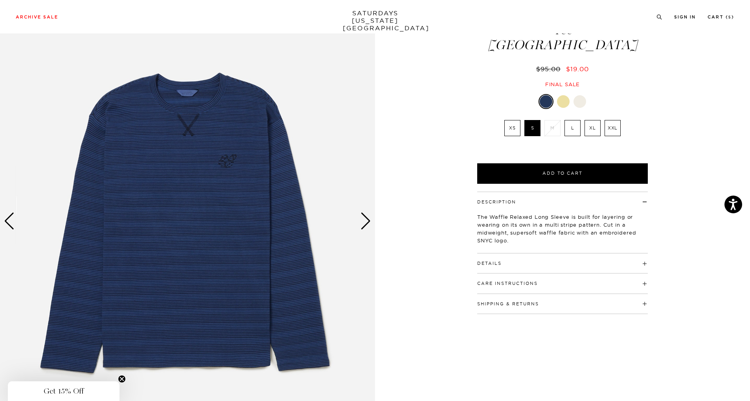
click at [364, 217] on div "Next slide" at bounding box center [366, 220] width 11 height 17
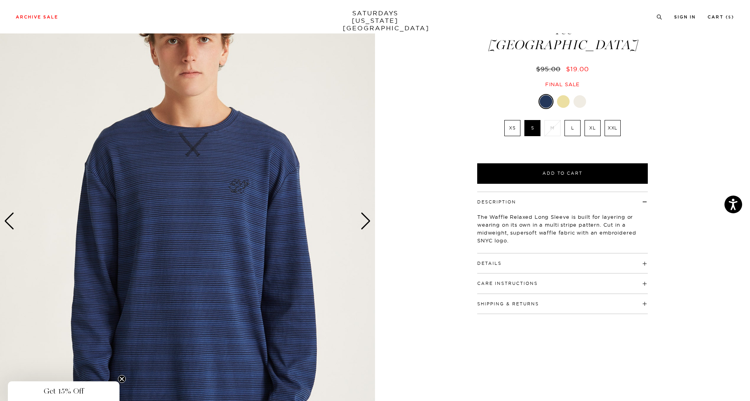
click at [364, 217] on div "Next slide" at bounding box center [366, 220] width 11 height 17
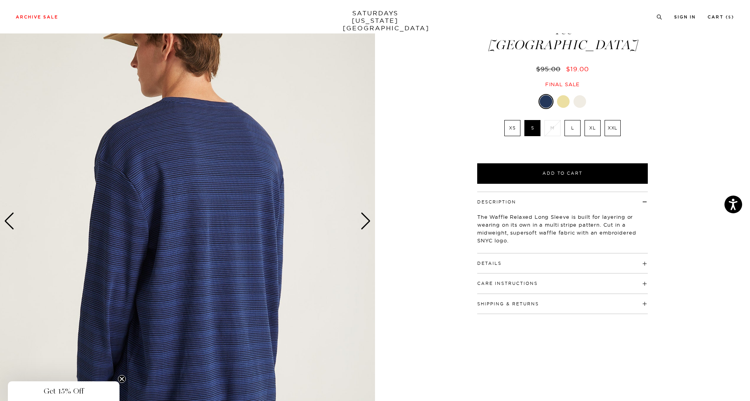
click at [364, 217] on div "Next slide" at bounding box center [366, 220] width 11 height 17
